Goal: Transaction & Acquisition: Purchase product/service

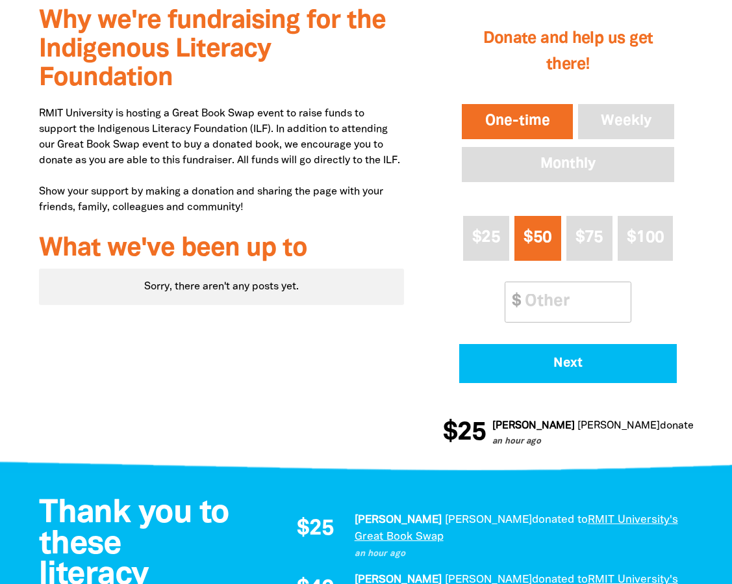
scroll to position [478, 0]
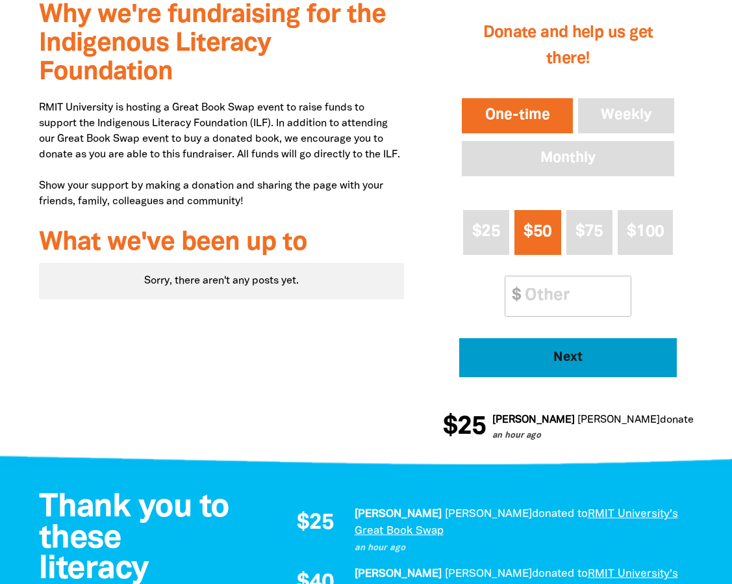
click at [557, 351] on span "Next" at bounding box center [569, 357] width 182 height 13
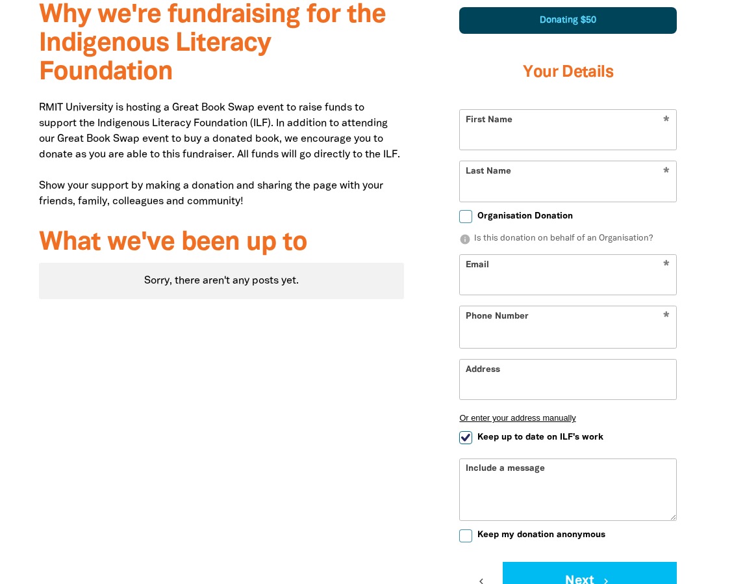
scroll to position [452, 0]
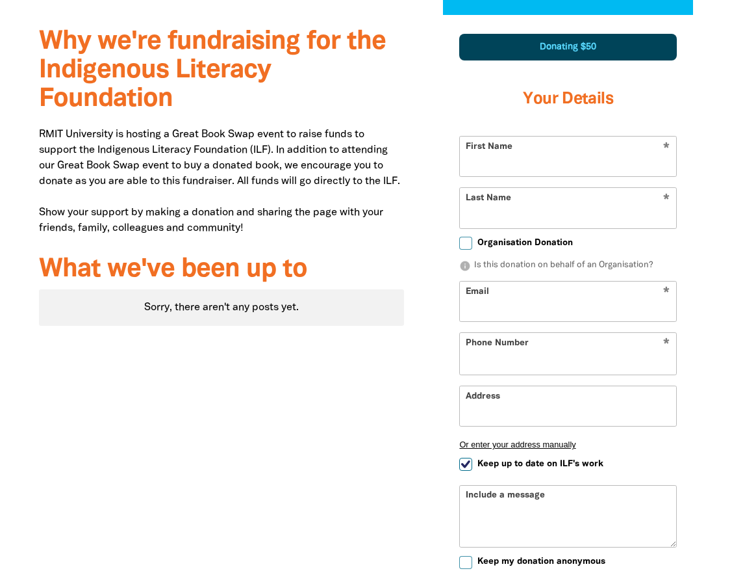
select select "AU"
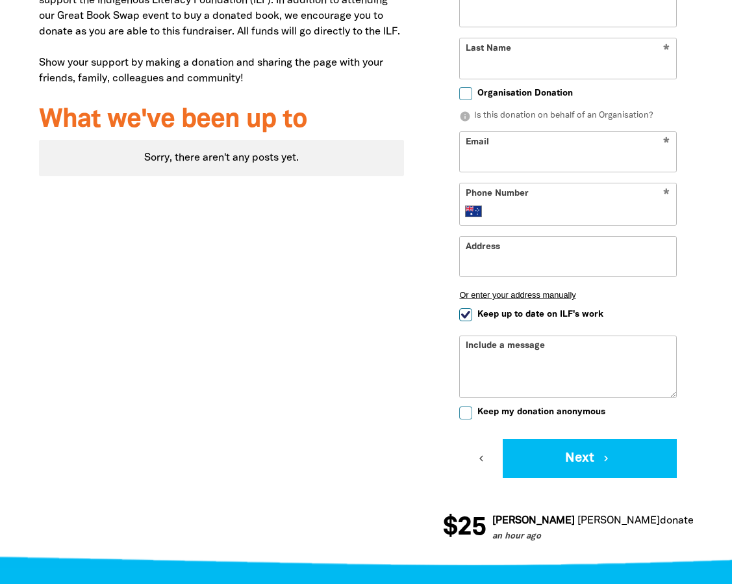
scroll to position [608, 0]
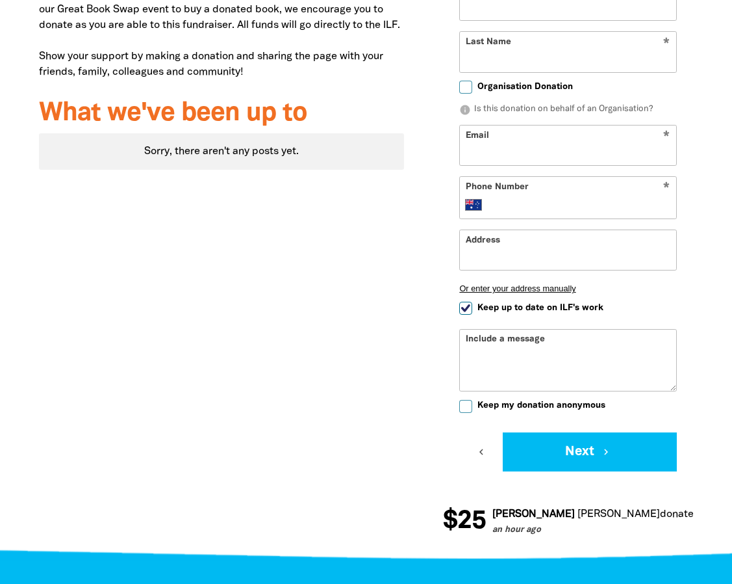
click at [467, 406] on input "Keep my donation anonymous" at bounding box center [465, 406] width 13 height 13
checkbox input "true"
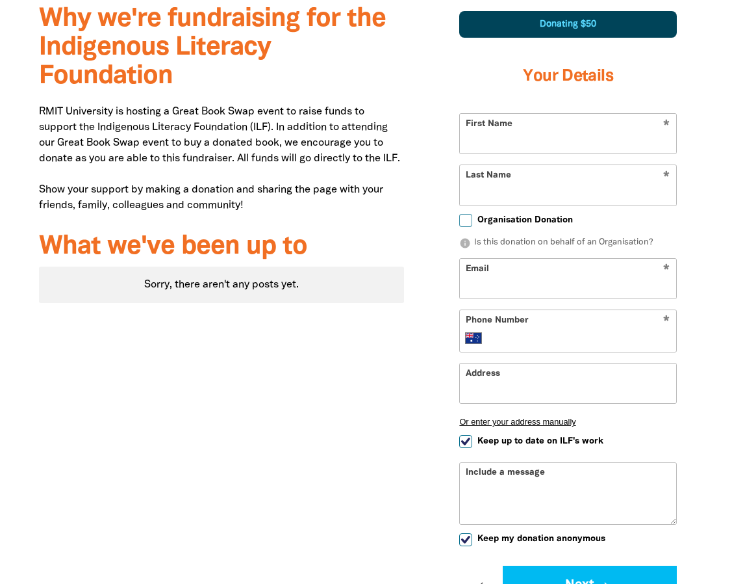
scroll to position [458, 0]
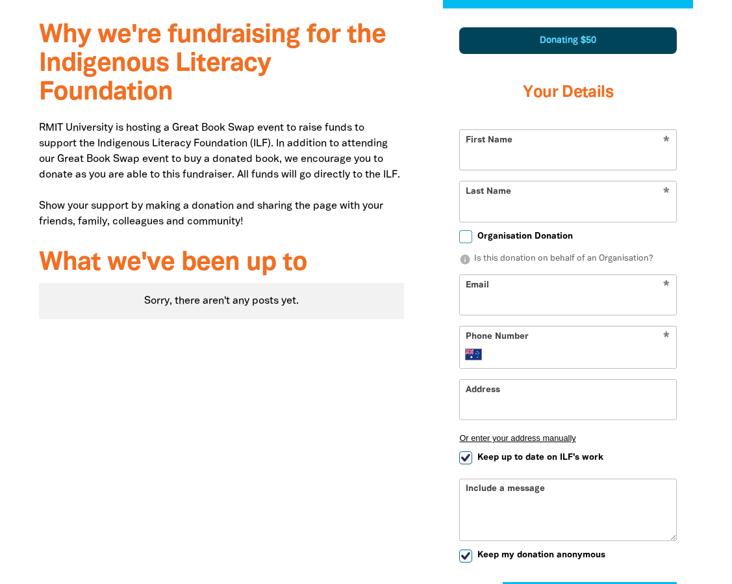
click at [569, 159] on input "First Name" at bounding box center [568, 150] width 216 height 40
type input "r"
type input "[PERSON_NAME]"
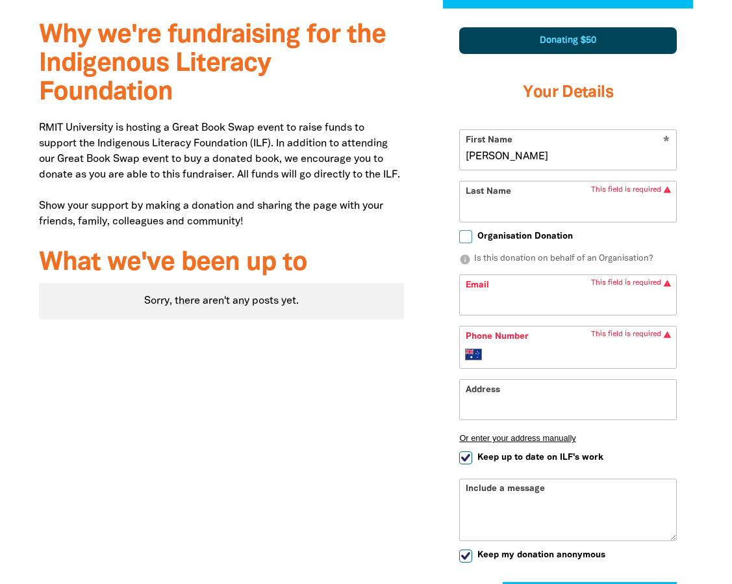
click at [543, 198] on input "Last Name" at bounding box center [568, 201] width 216 height 40
type input "[PERSON_NAME]"
click at [533, 297] on input "Email" at bounding box center [568, 295] width 216 height 40
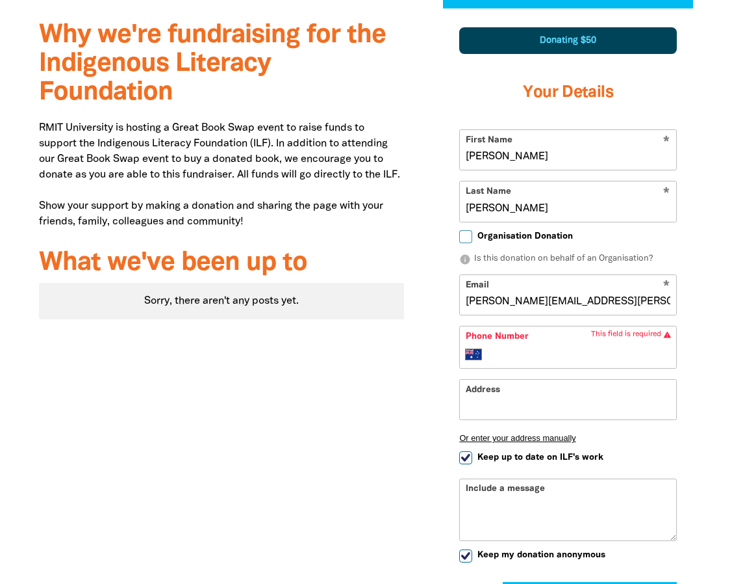
type input "[PERSON_NAME][EMAIL_ADDRESS][PERSON_NAME][DOMAIN_NAME]"
click at [513, 348] on input "Phone Number" at bounding box center [581, 354] width 179 height 16
type input "0405 849 925"
click at [539, 409] on input "Address" at bounding box center [568, 399] width 216 height 40
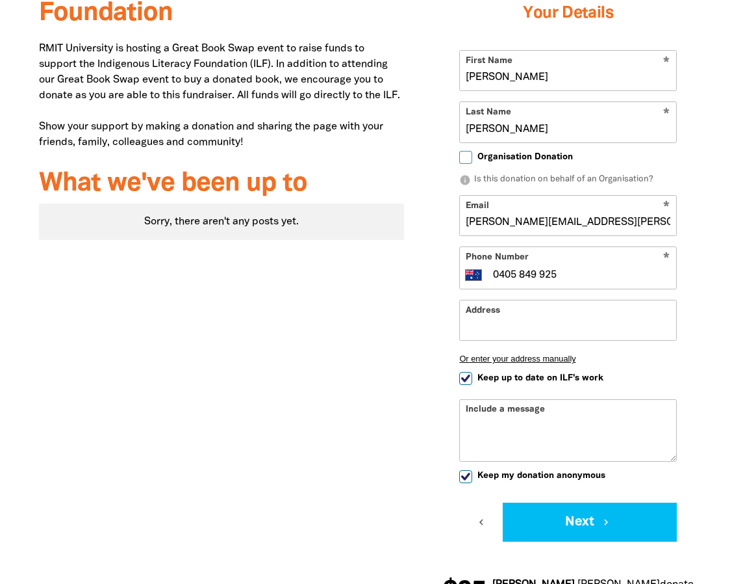
click at [465, 376] on input "Keep up to date on ILF's work" at bounding box center [465, 378] width 13 height 13
checkbox input "false"
click at [539, 412] on div "Include a message" at bounding box center [568, 430] width 218 height 62
click at [527, 421] on textarea "Include a message" at bounding box center [568, 440] width 216 height 42
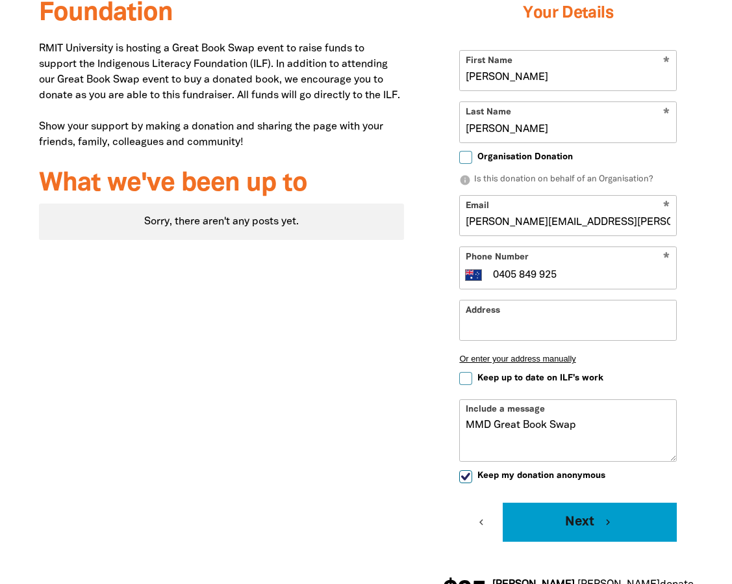
type textarea "MMD Great Book Swap"
click at [580, 529] on button "Next chevron_right" at bounding box center [590, 521] width 174 height 39
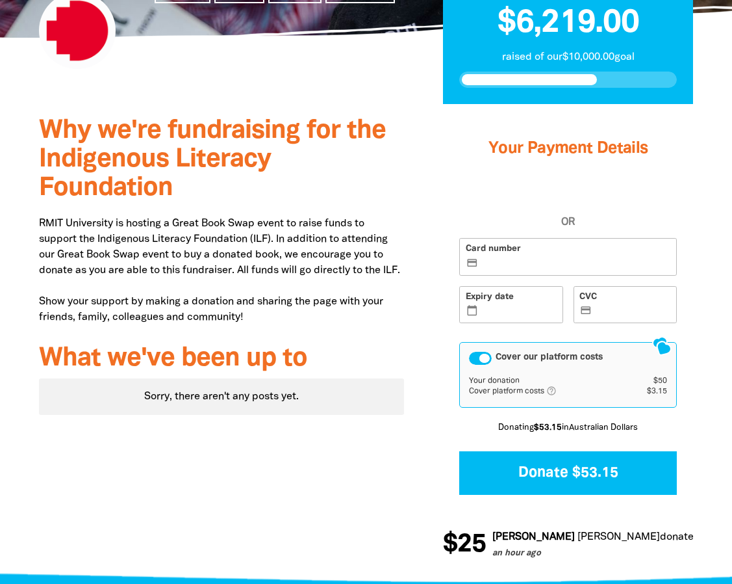
scroll to position [379, 0]
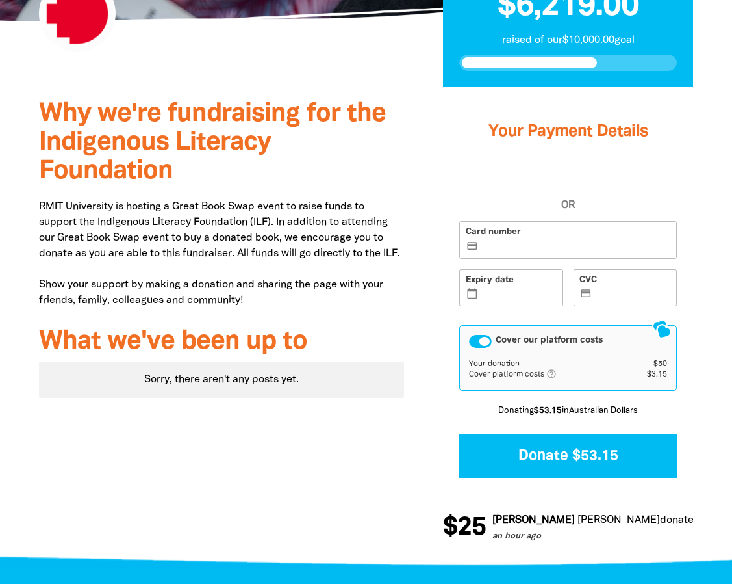
click at [481, 342] on div "Cover our platform costs" at bounding box center [480, 341] width 23 height 13
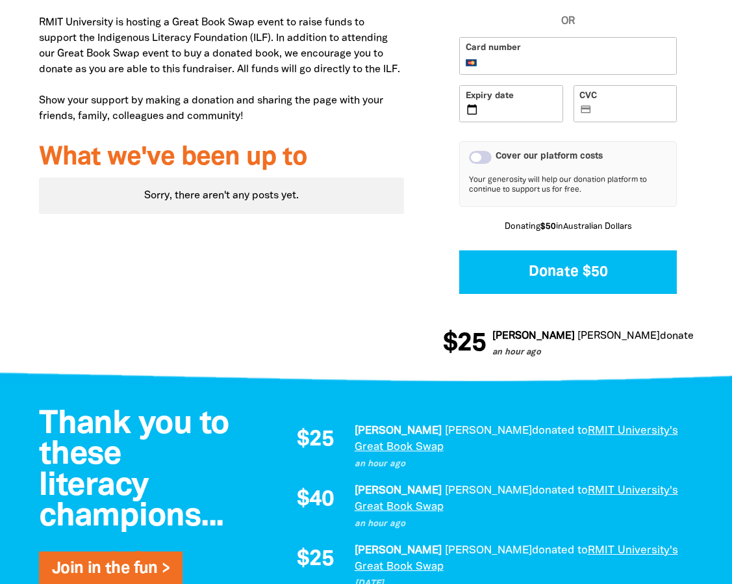
scroll to position [569, 0]
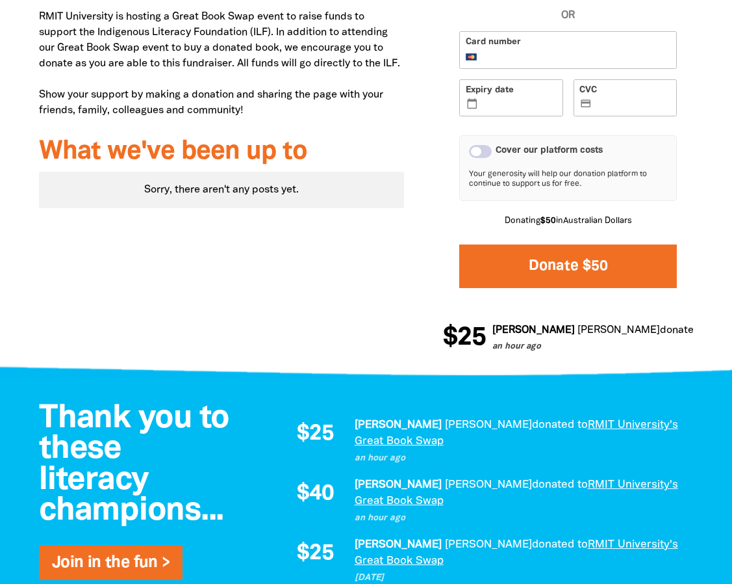
click at [572, 273] on button "Donate $50" at bounding box center [568, 266] width 218 height 44
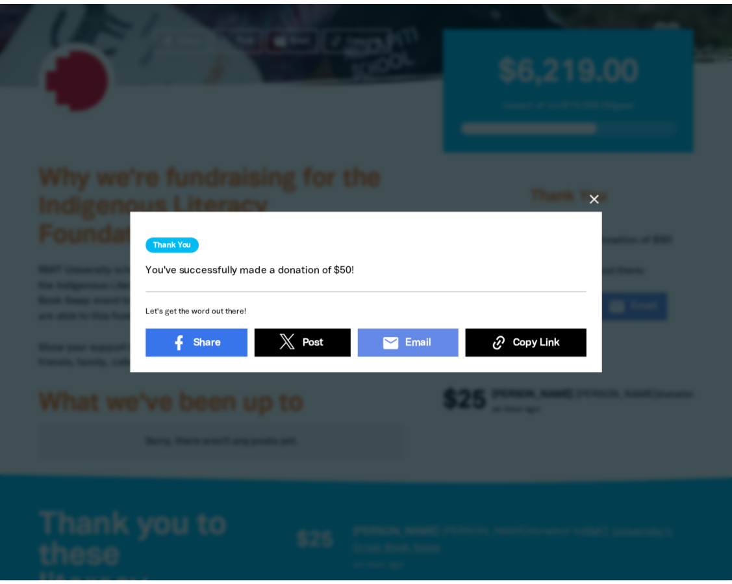
scroll to position [302, 0]
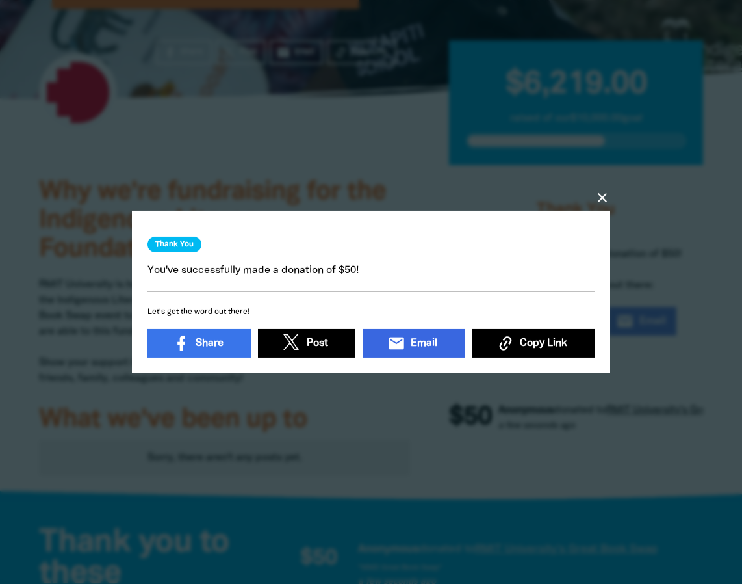
click at [411, 343] on span "Email" at bounding box center [424, 343] width 27 height 16
click at [598, 200] on icon "close" at bounding box center [603, 198] width 16 height 16
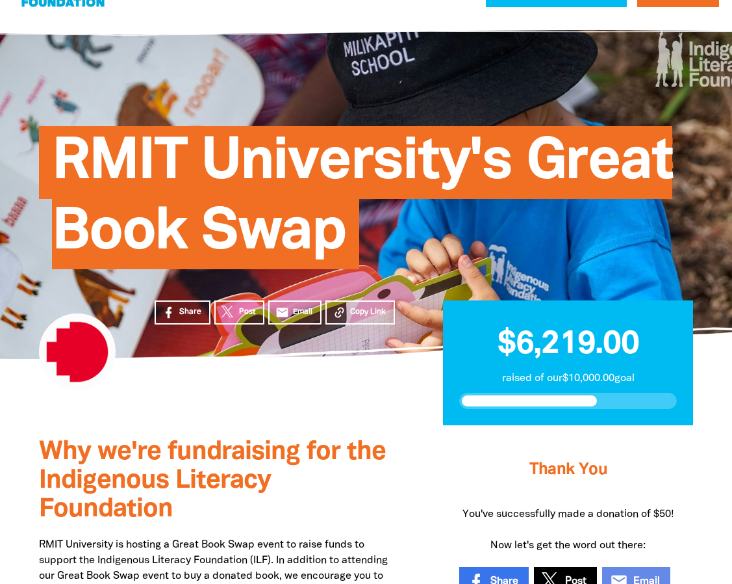
scroll to position [25, 0]
